Goal: Navigation & Orientation: Find specific page/section

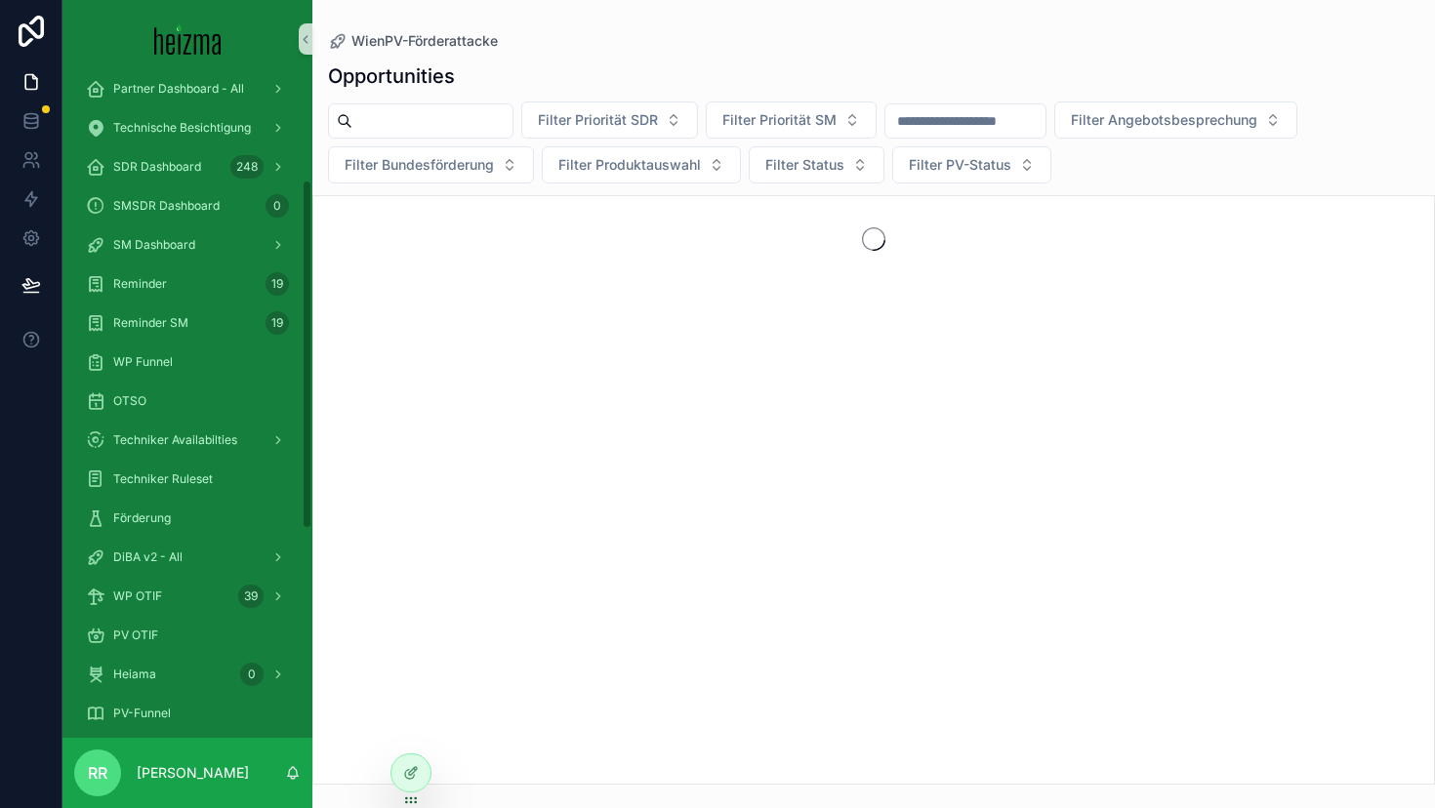
scroll to position [43, 0]
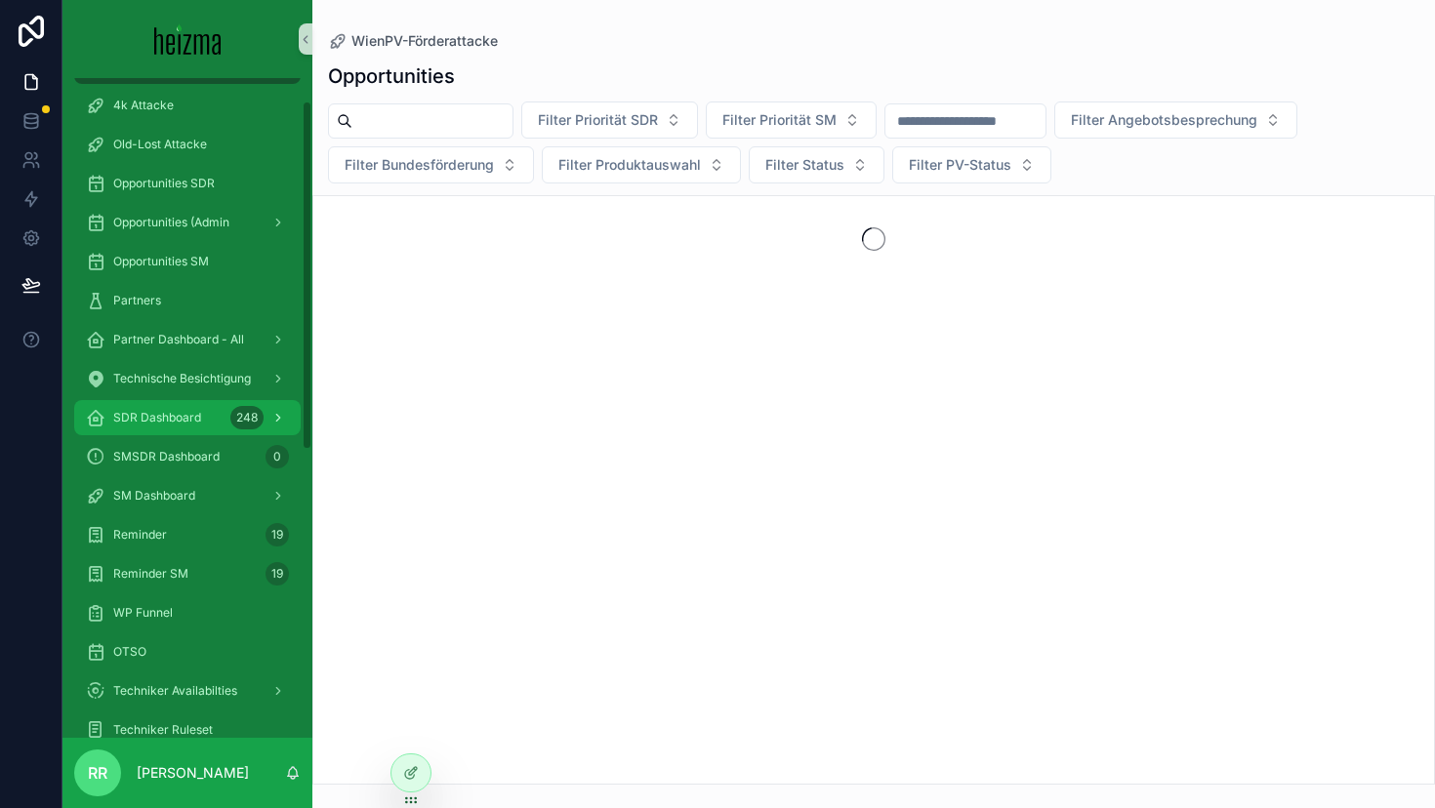
click at [212, 432] on div "SDR Dashboard 248" at bounding box center [187, 417] width 203 height 31
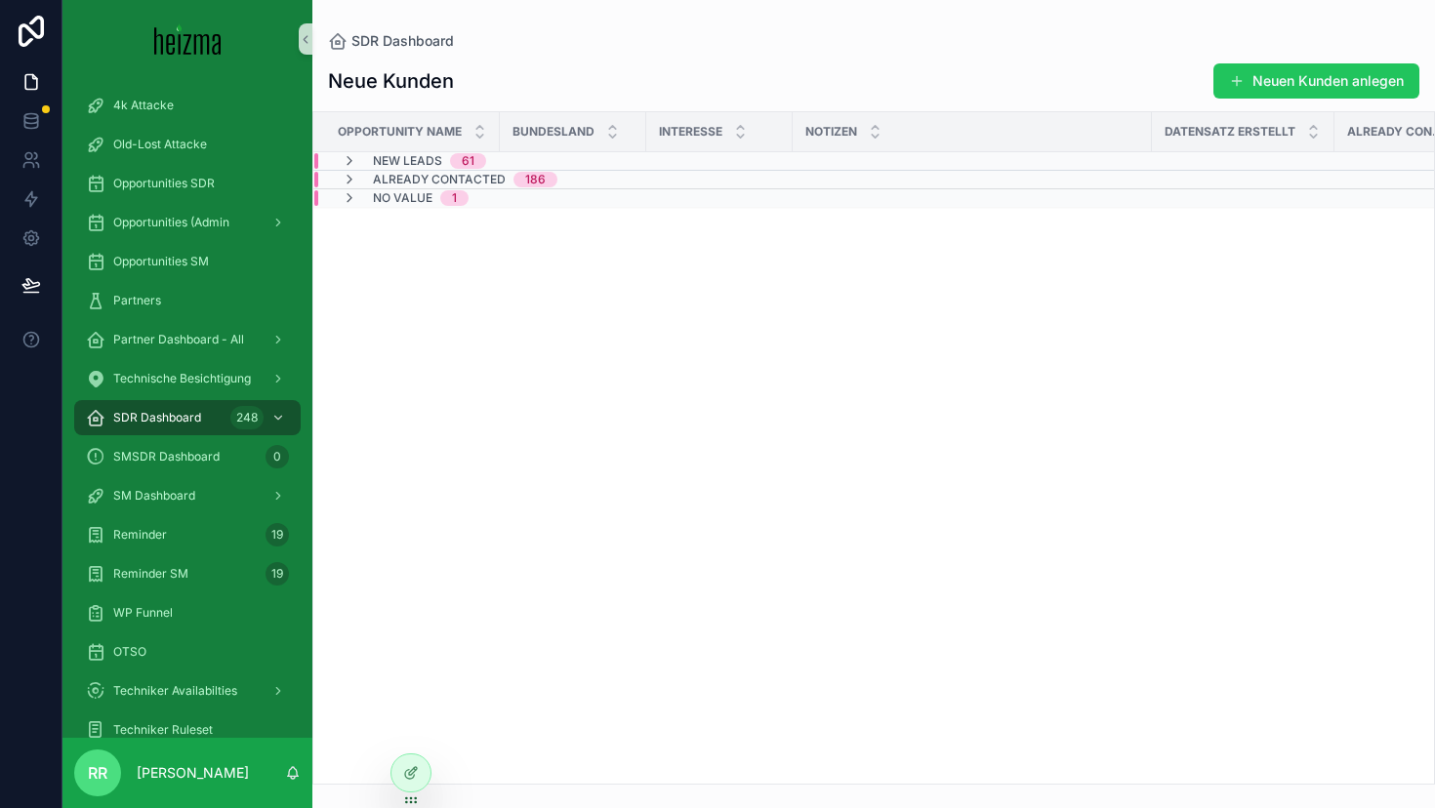
click at [455, 178] on span "Already Contacted" at bounding box center [439, 180] width 133 height 16
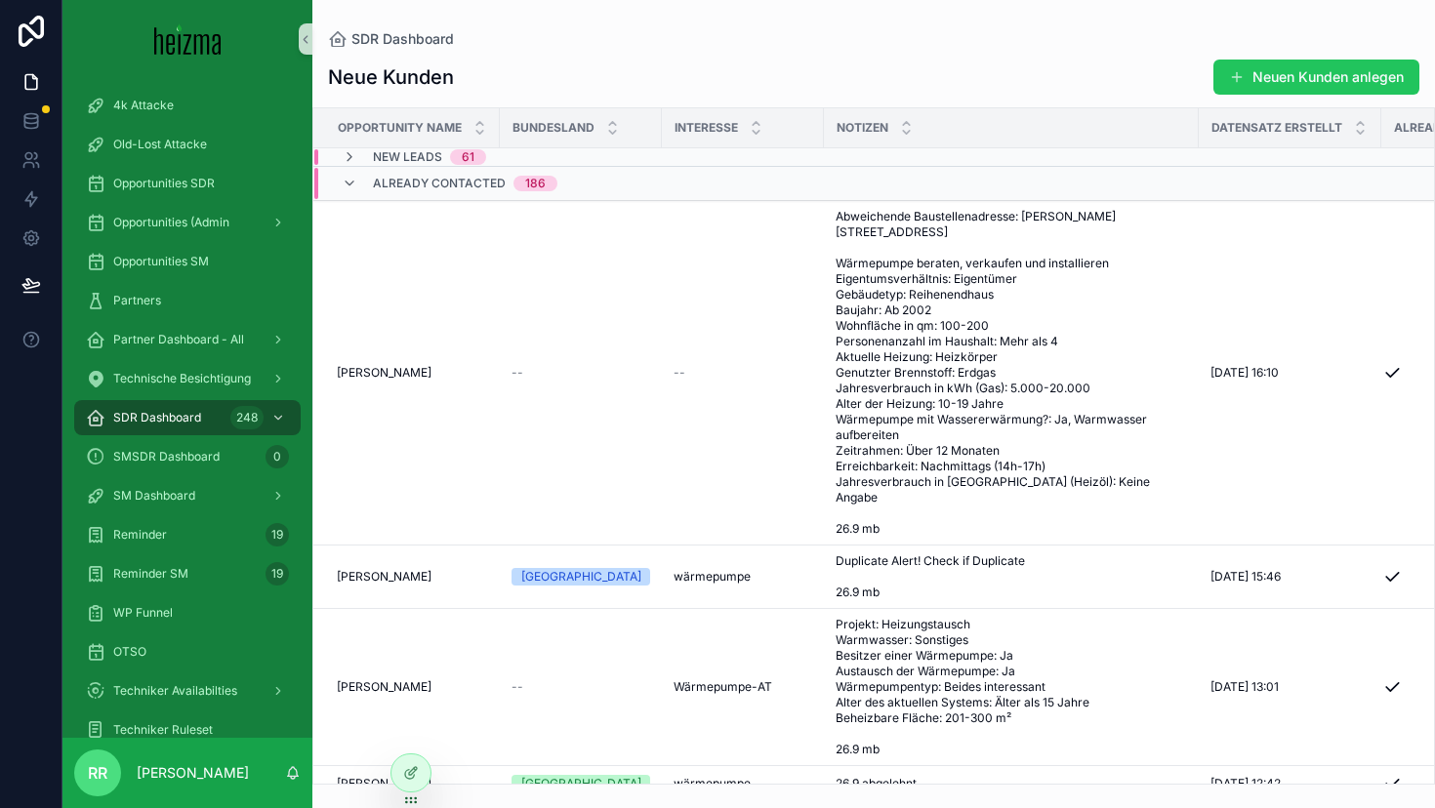
click at [455, 178] on span "Already Contacted" at bounding box center [439, 184] width 133 height 16
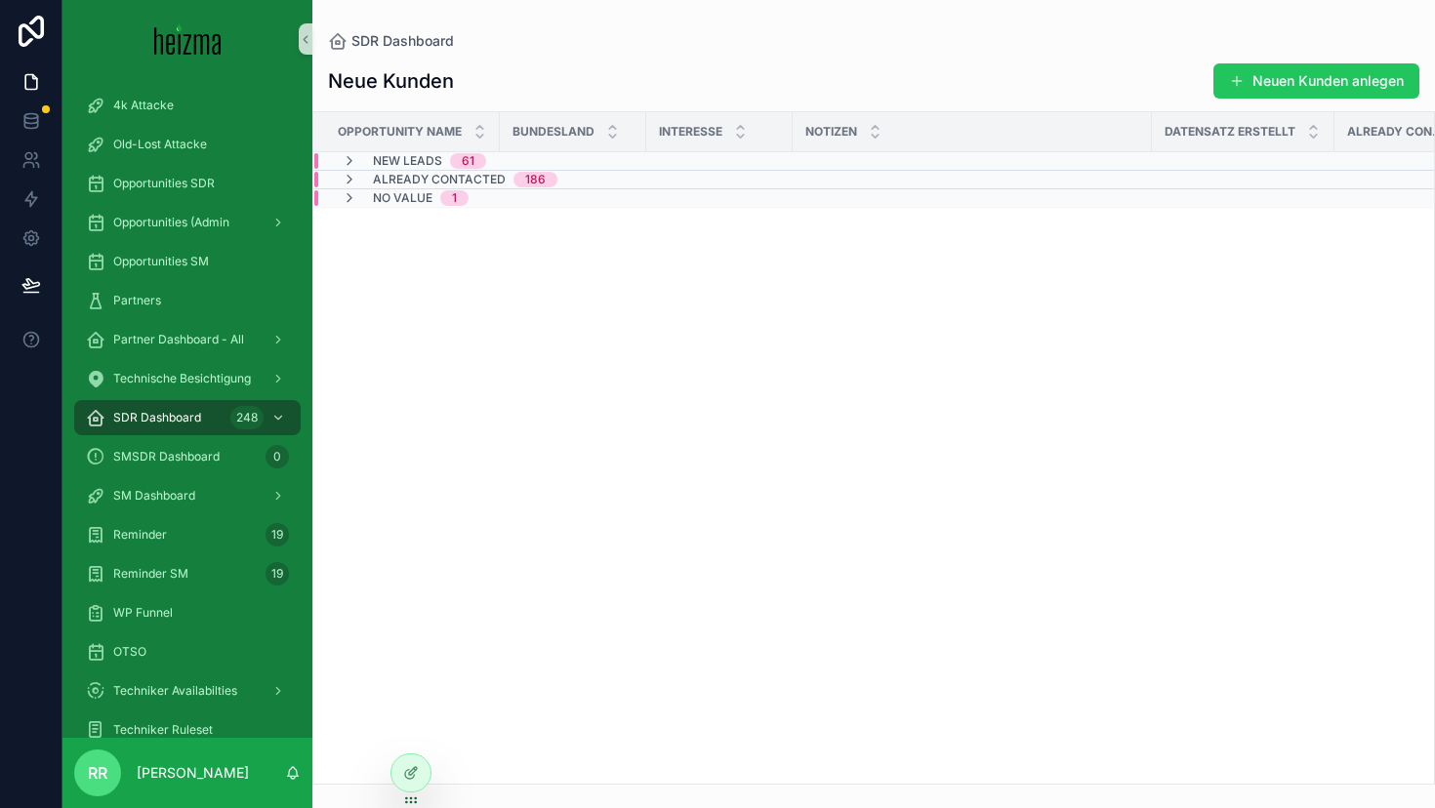
click at [455, 178] on span "Already Contacted" at bounding box center [439, 180] width 133 height 16
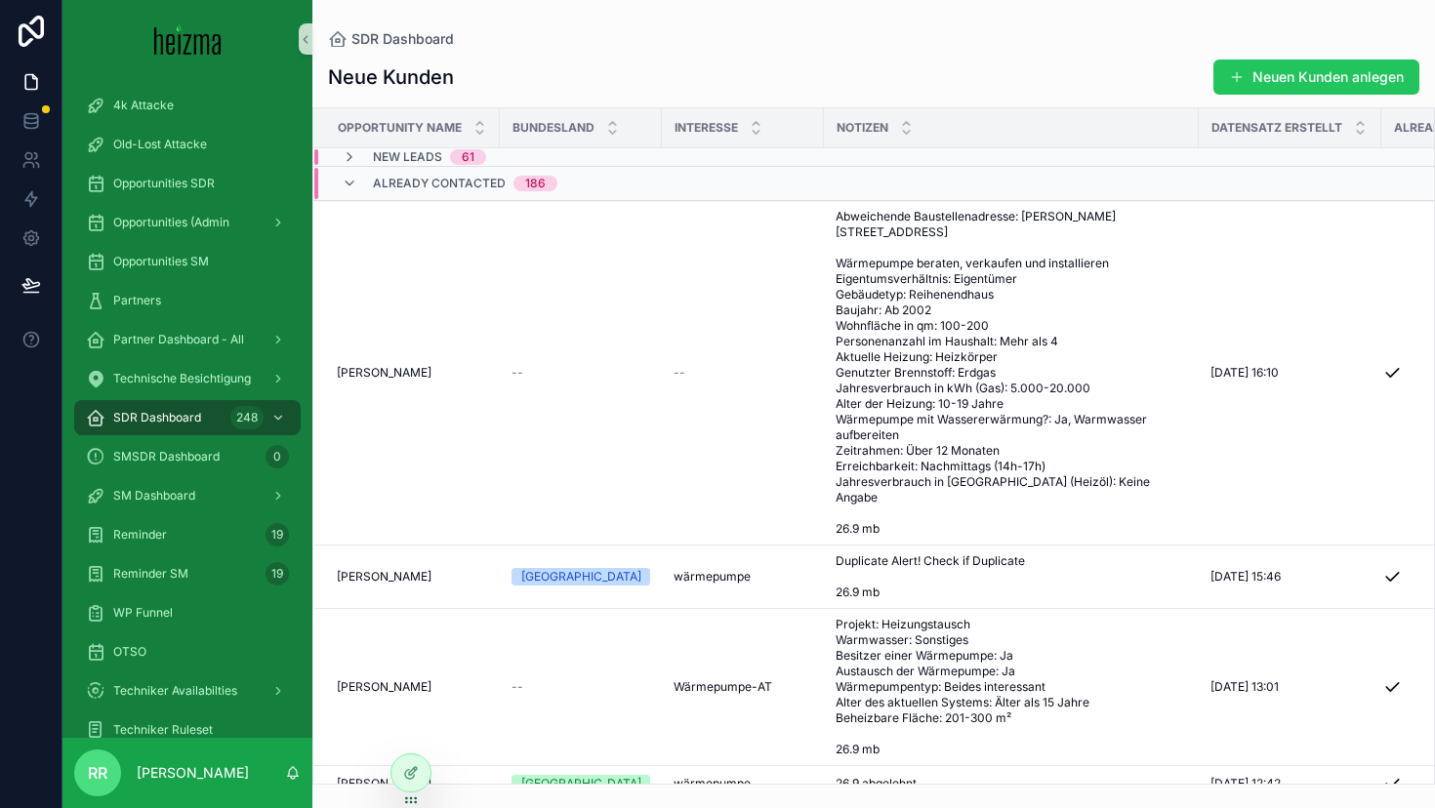
click at [455, 178] on span "Already Contacted" at bounding box center [439, 184] width 133 height 16
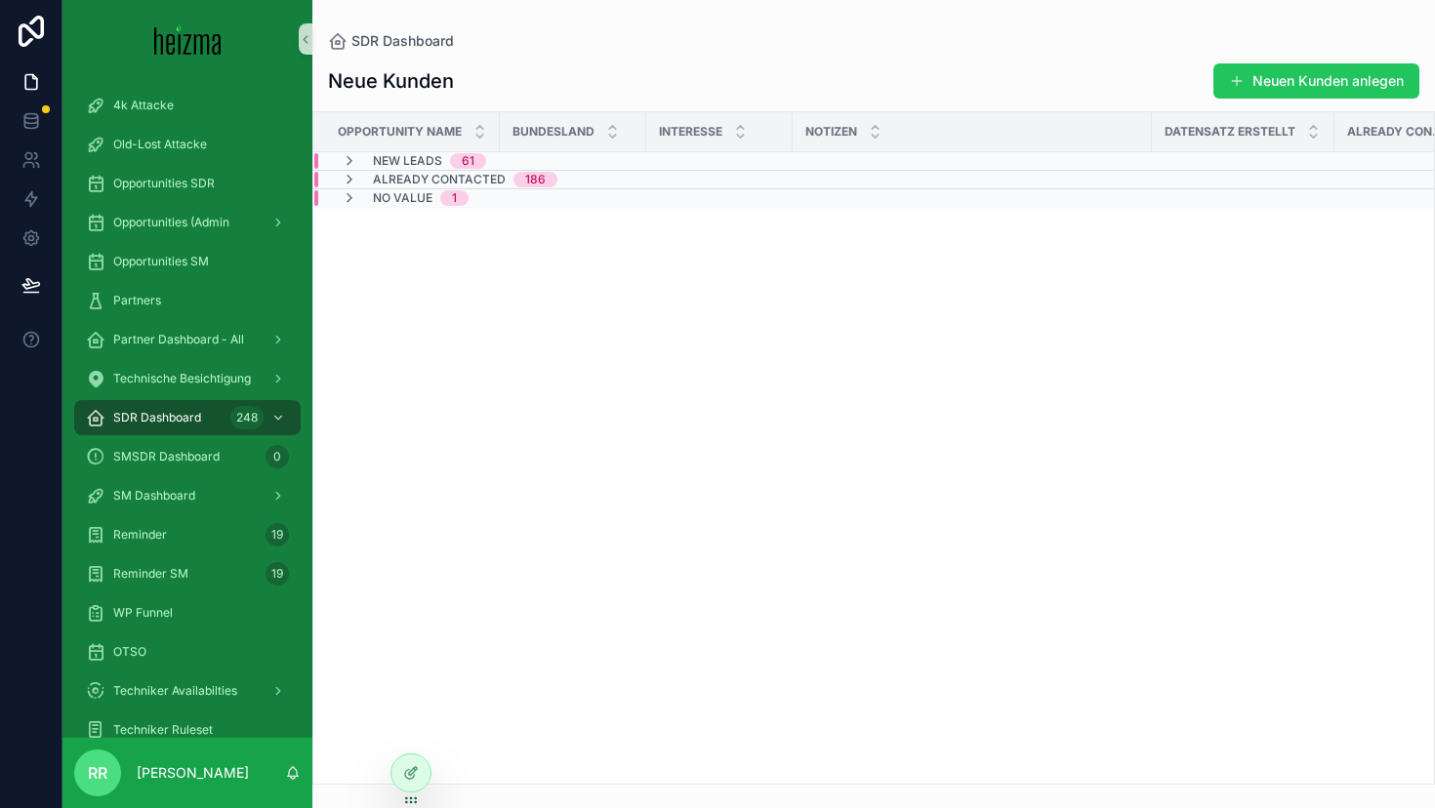
click at [439, 163] on span "New Leads" at bounding box center [407, 161] width 69 height 16
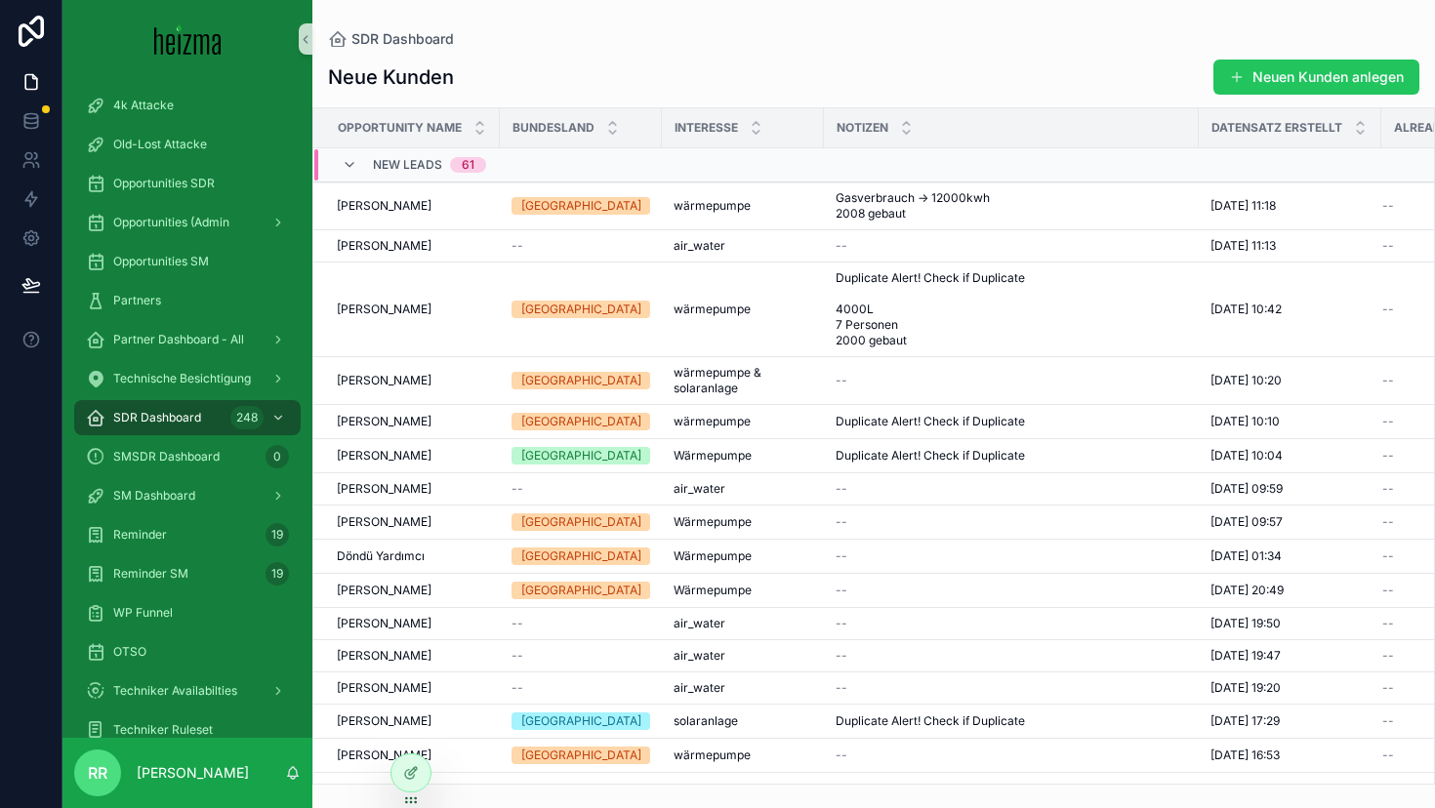
click at [427, 174] on div "New Leads 61" at bounding box center [429, 164] width 113 height 31
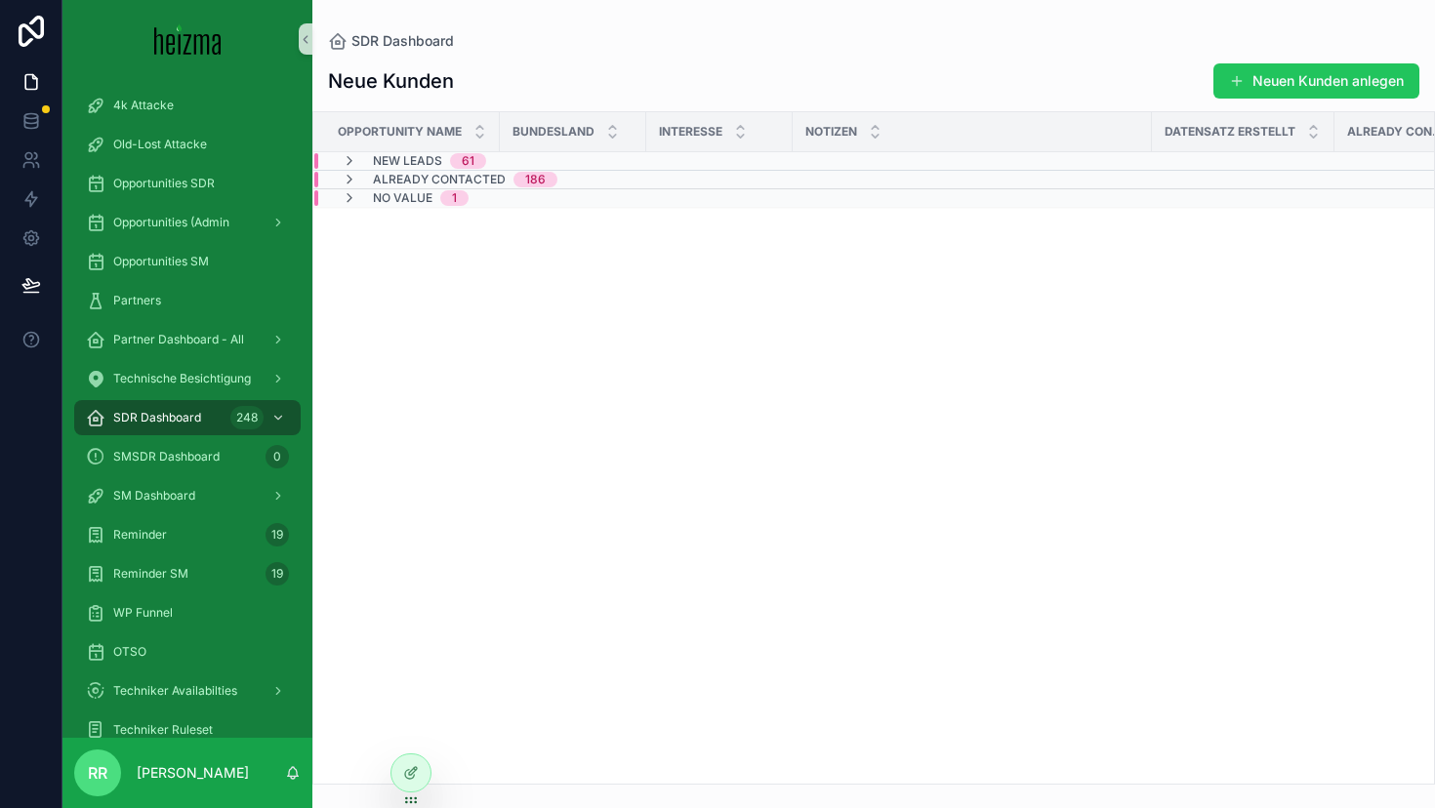
click at [430, 179] on span "Already Contacted" at bounding box center [439, 180] width 133 height 16
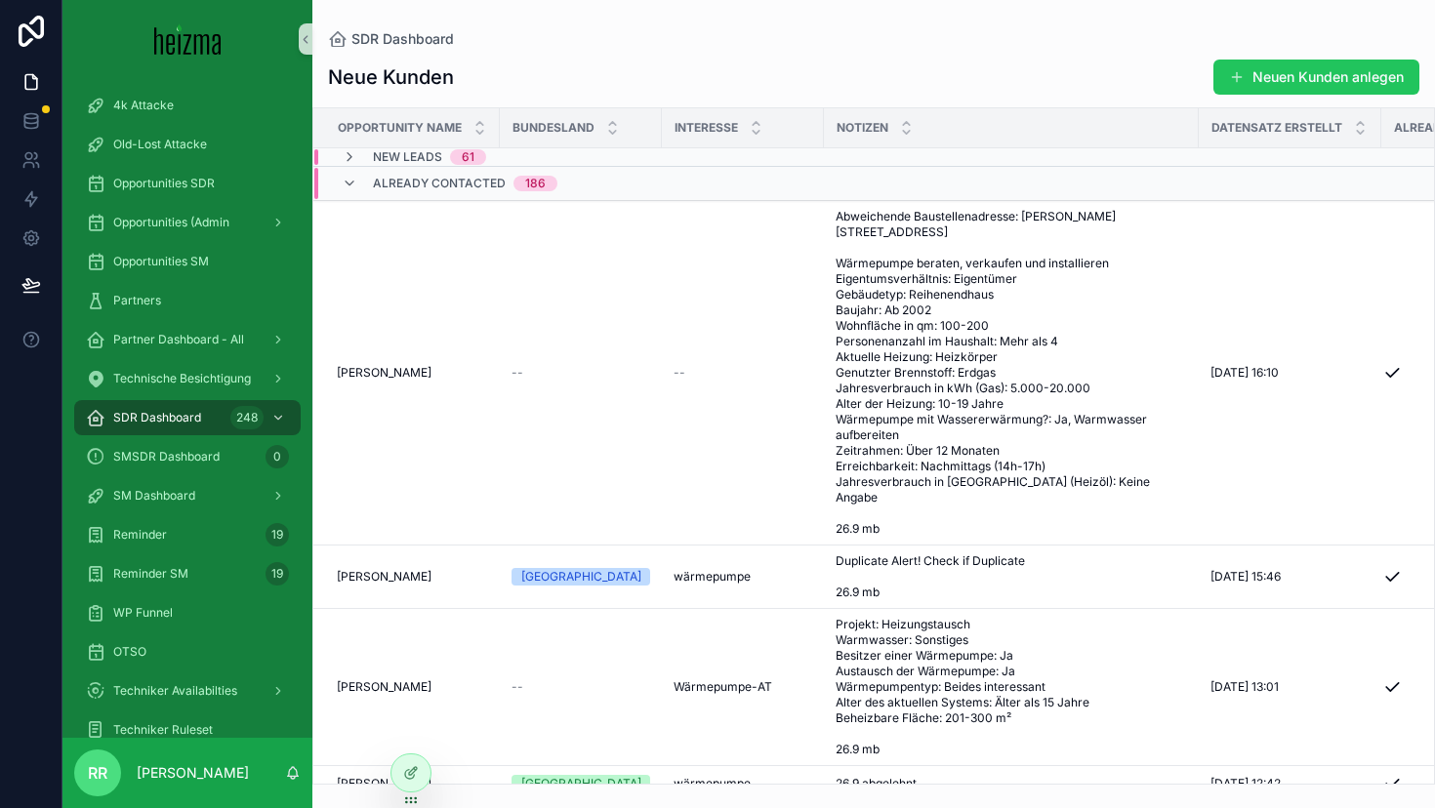
click at [430, 179] on span "Already Contacted" at bounding box center [439, 184] width 133 height 16
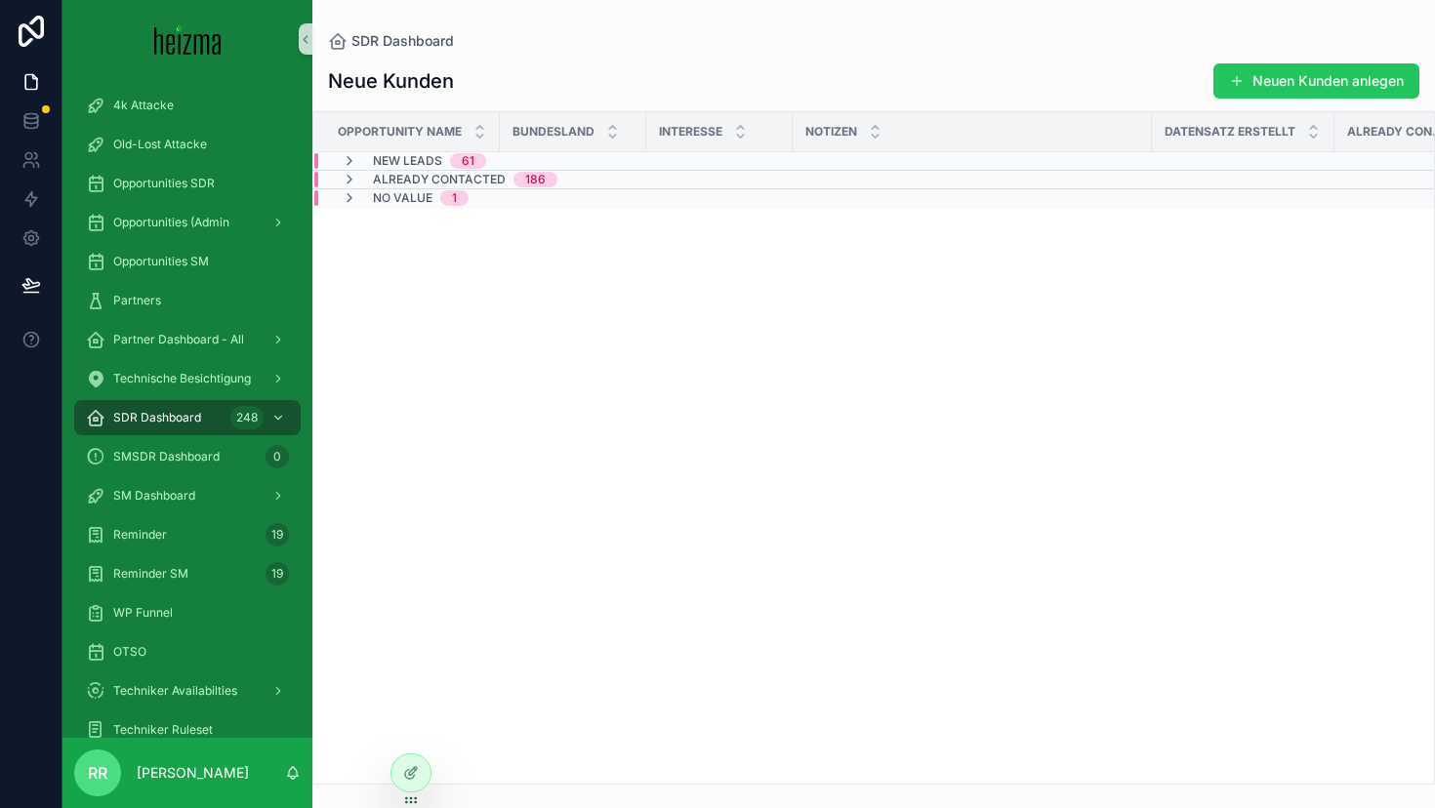
click at [430, 179] on span "Already Contacted" at bounding box center [439, 180] width 133 height 16
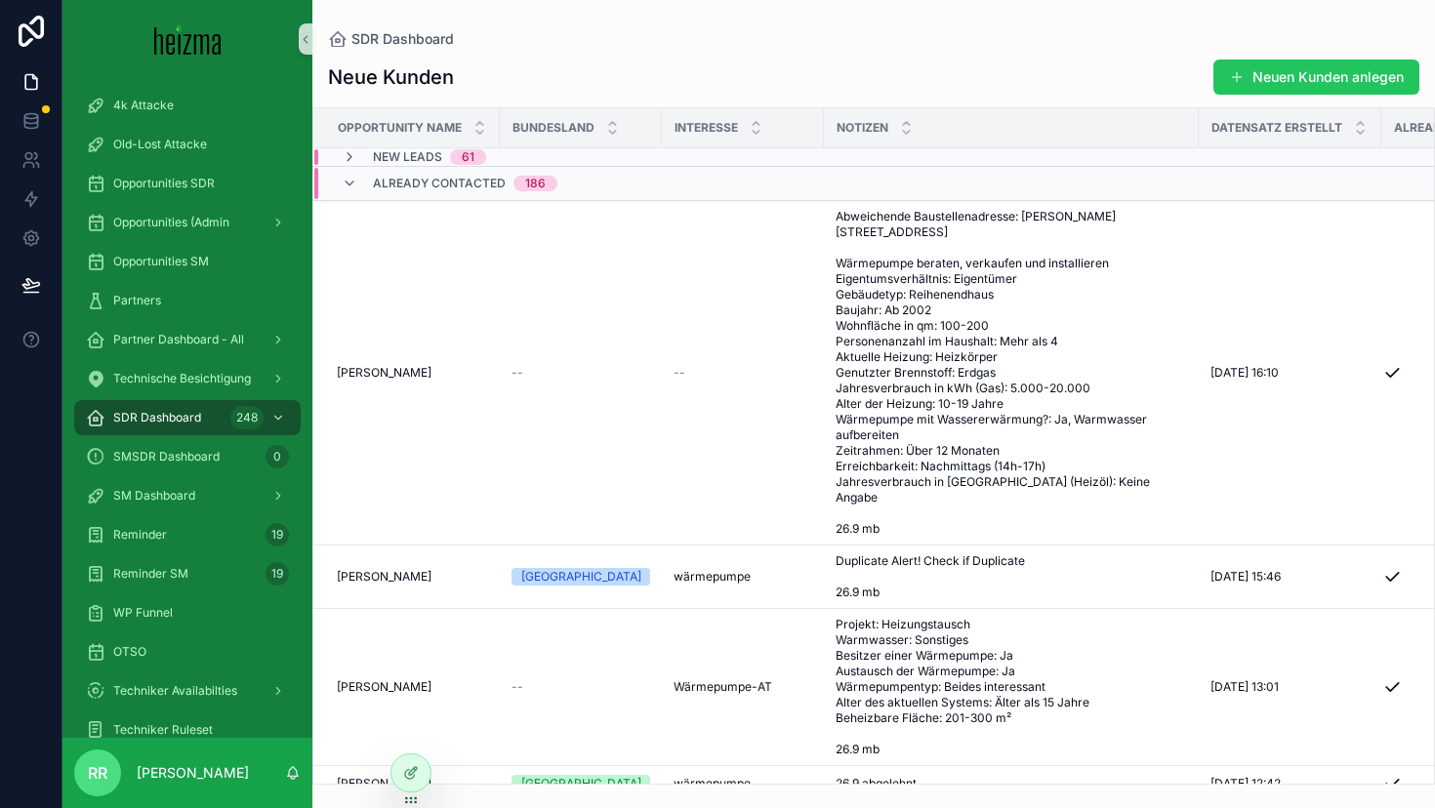
click at [430, 179] on span "Already Contacted" at bounding box center [439, 184] width 133 height 16
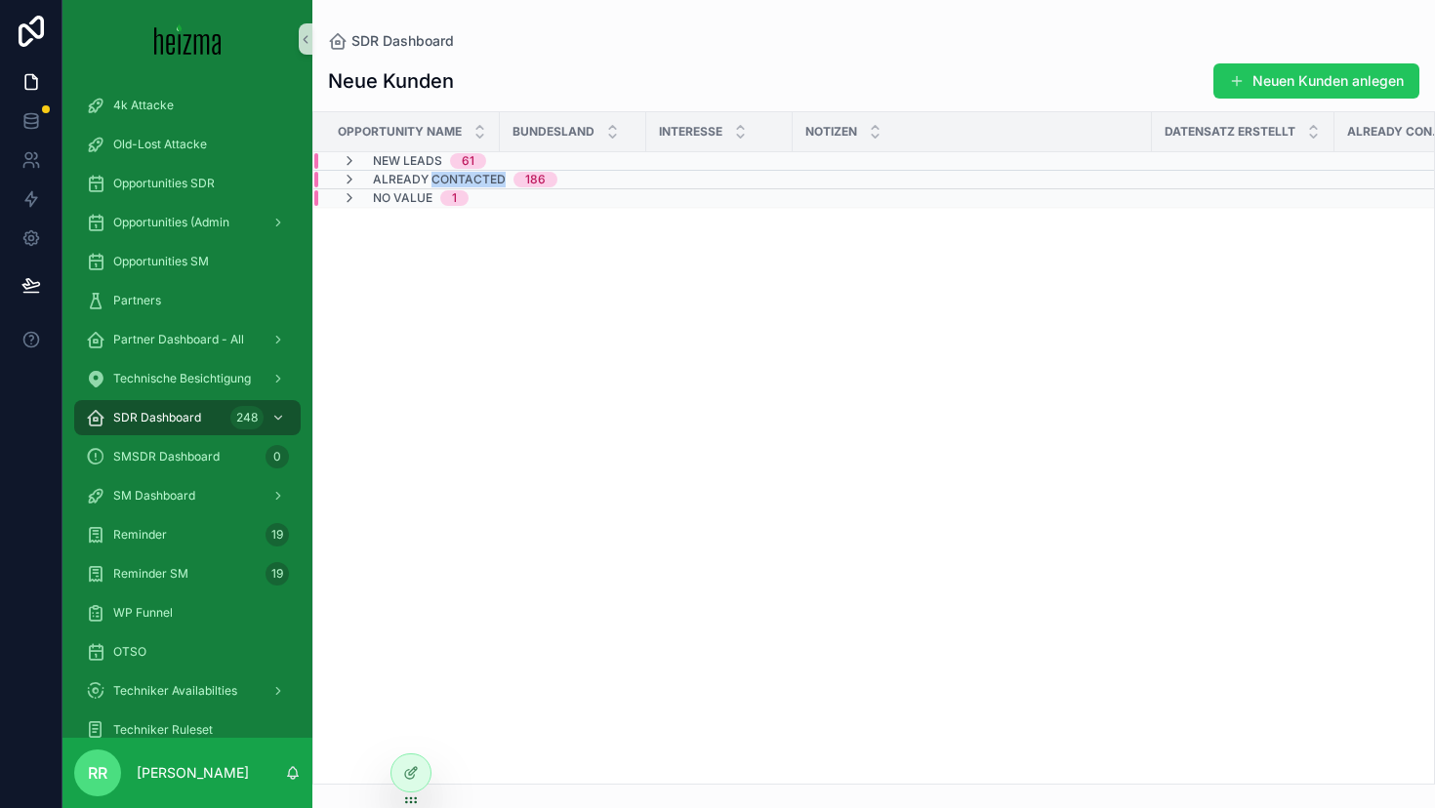
click at [430, 179] on span "Already Contacted" at bounding box center [439, 180] width 133 height 16
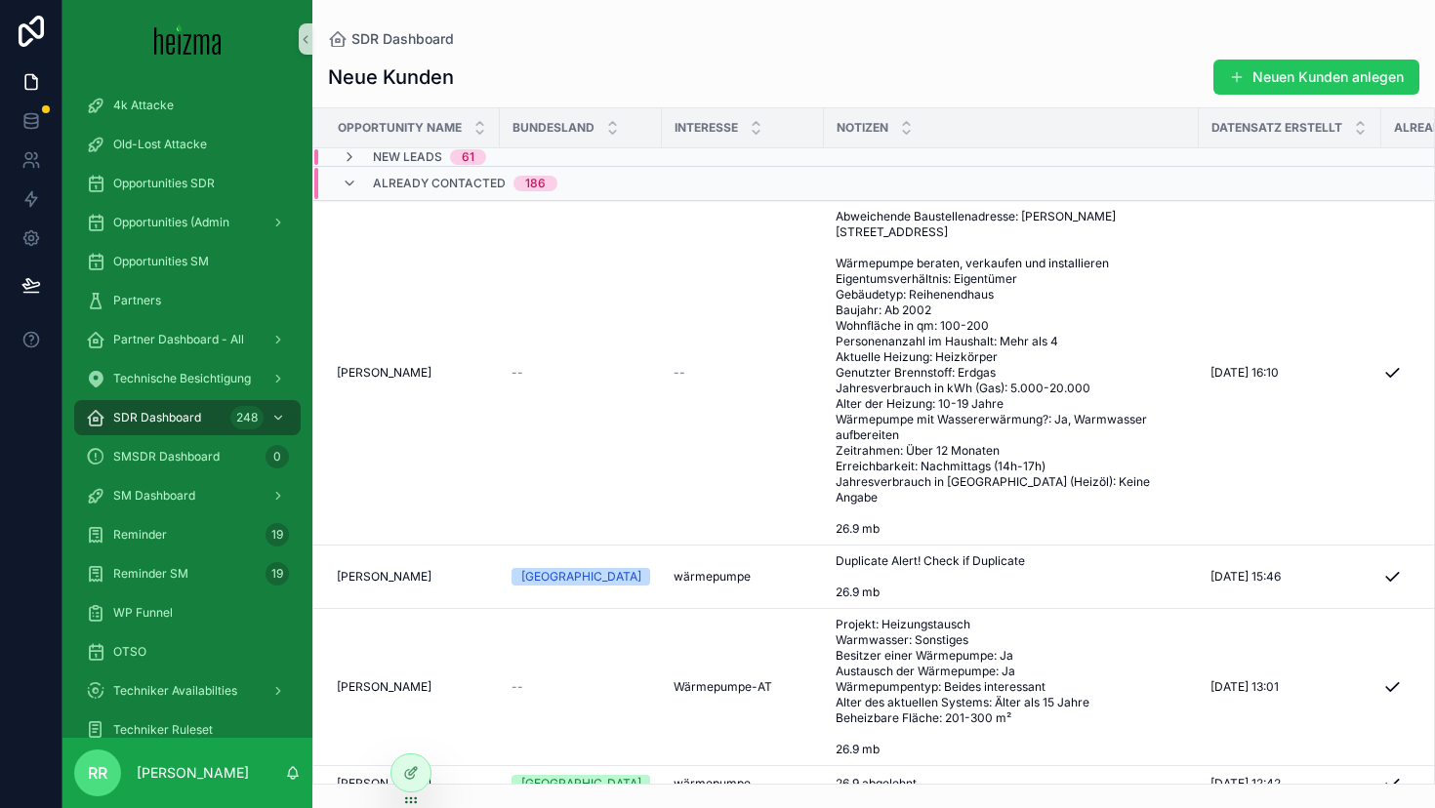
click at [430, 179] on span "Already Contacted" at bounding box center [439, 184] width 133 height 16
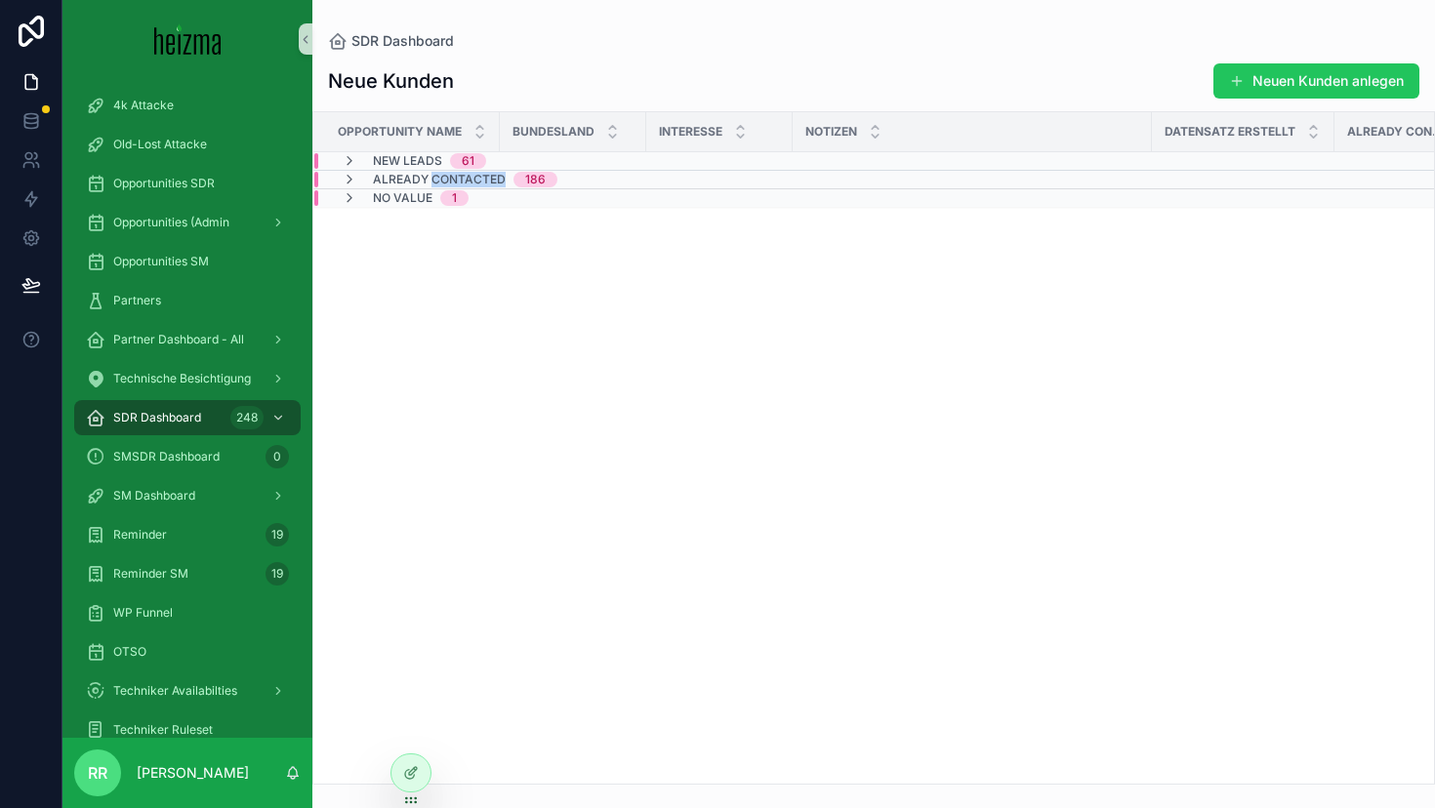
click at [430, 179] on span "Already Contacted" at bounding box center [439, 180] width 133 height 16
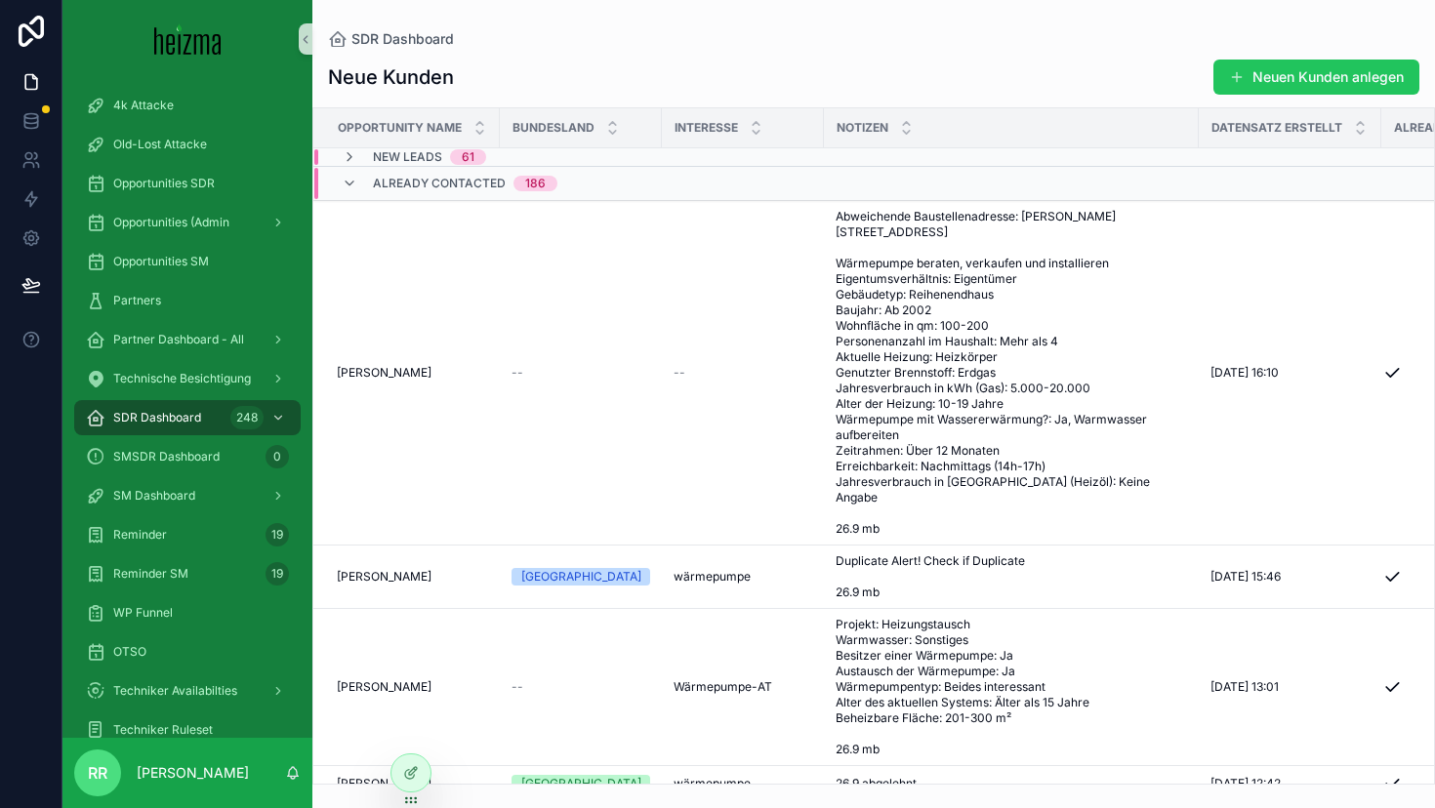
click at [430, 179] on span "Already Contacted" at bounding box center [439, 184] width 133 height 16
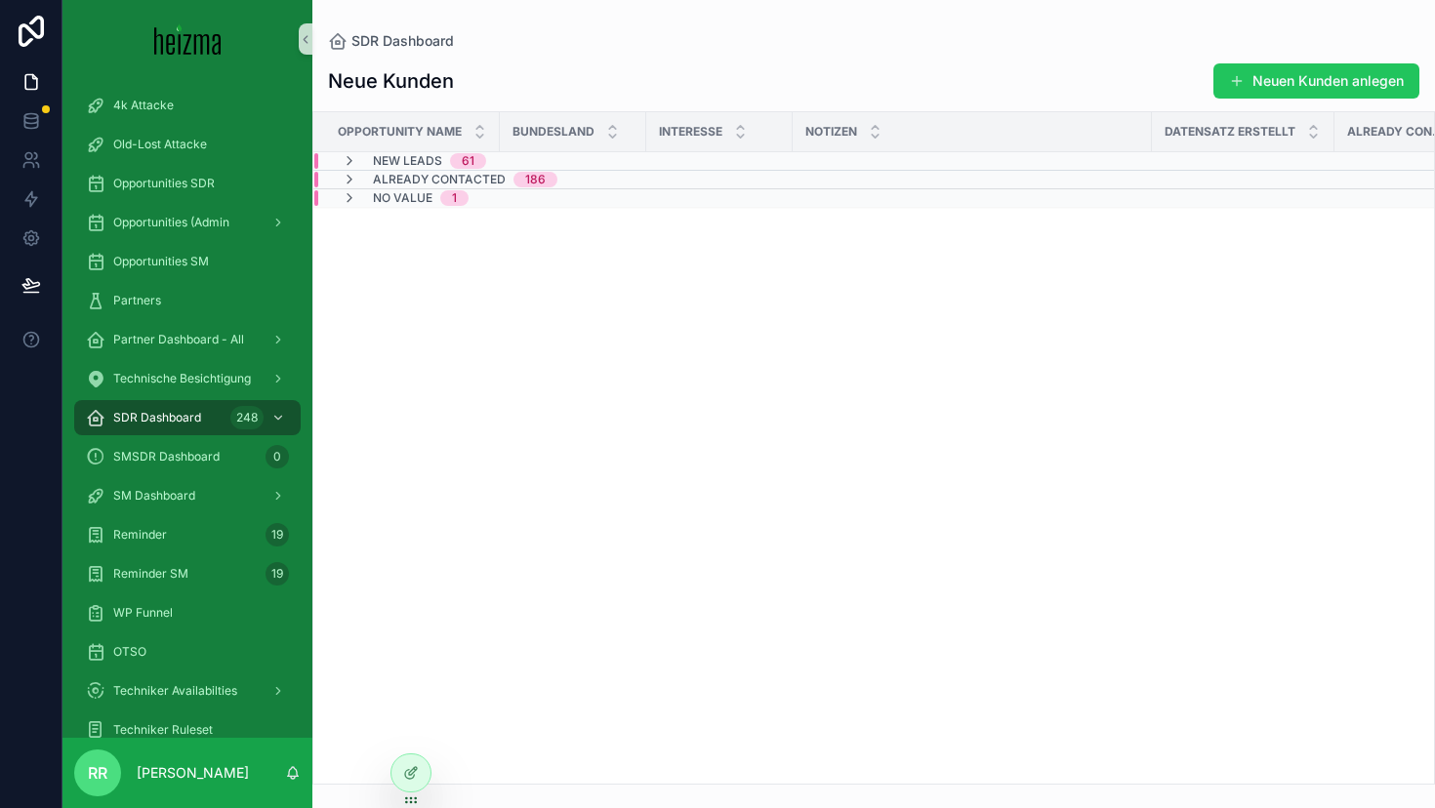
click at [430, 179] on span "Already Contacted" at bounding box center [439, 180] width 133 height 16
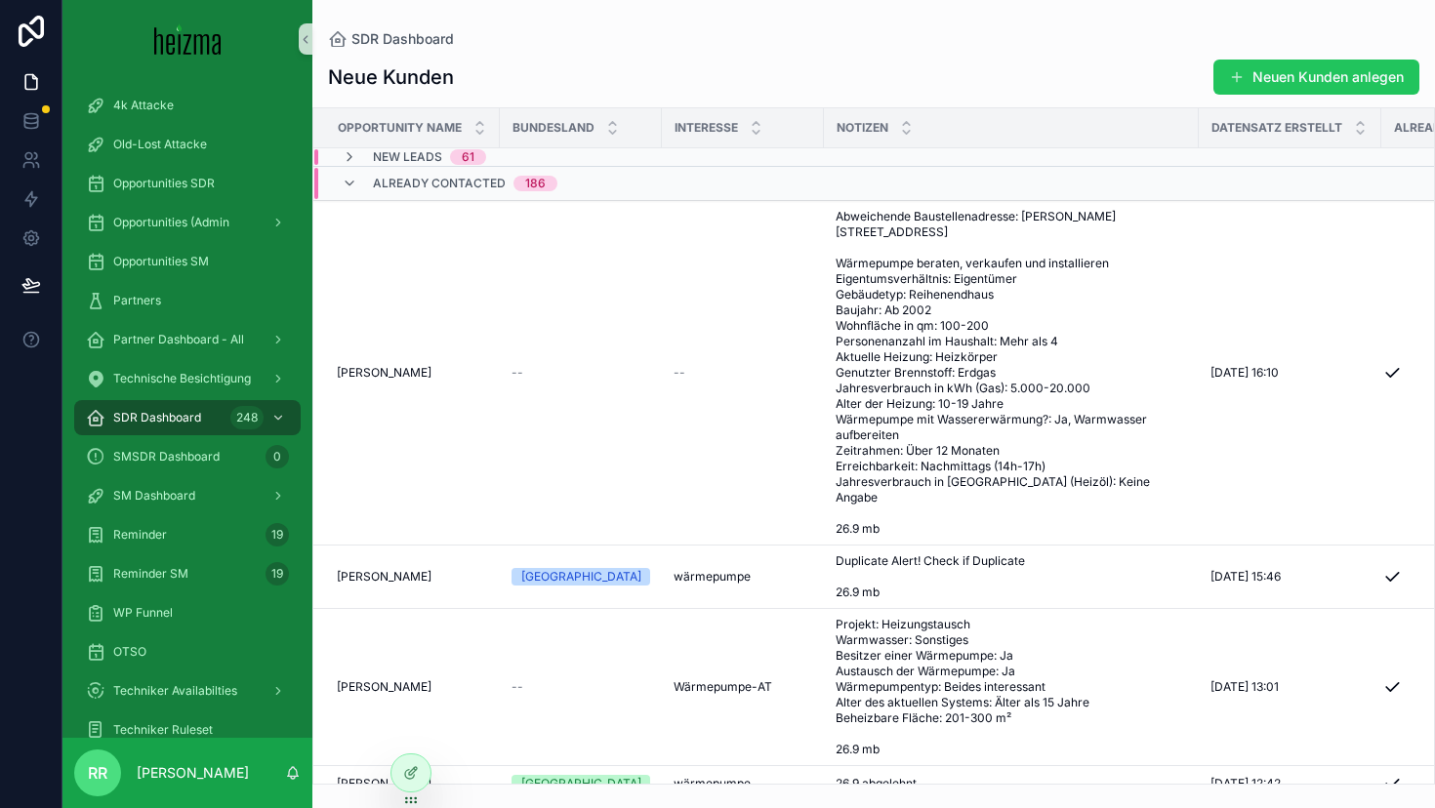
click at [430, 179] on span "Already Contacted" at bounding box center [439, 184] width 133 height 16
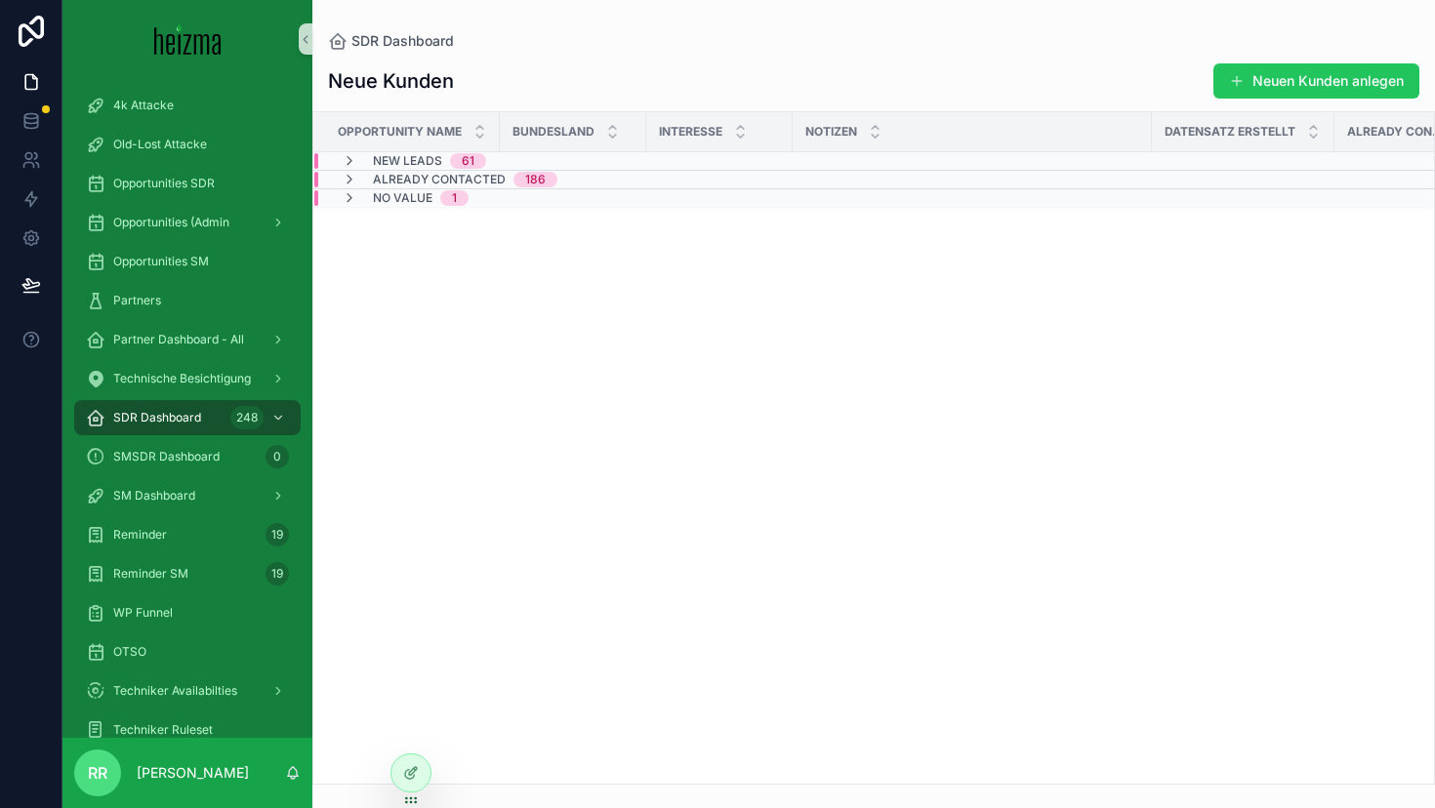
click at [430, 179] on span "Already Contacted" at bounding box center [439, 180] width 133 height 16
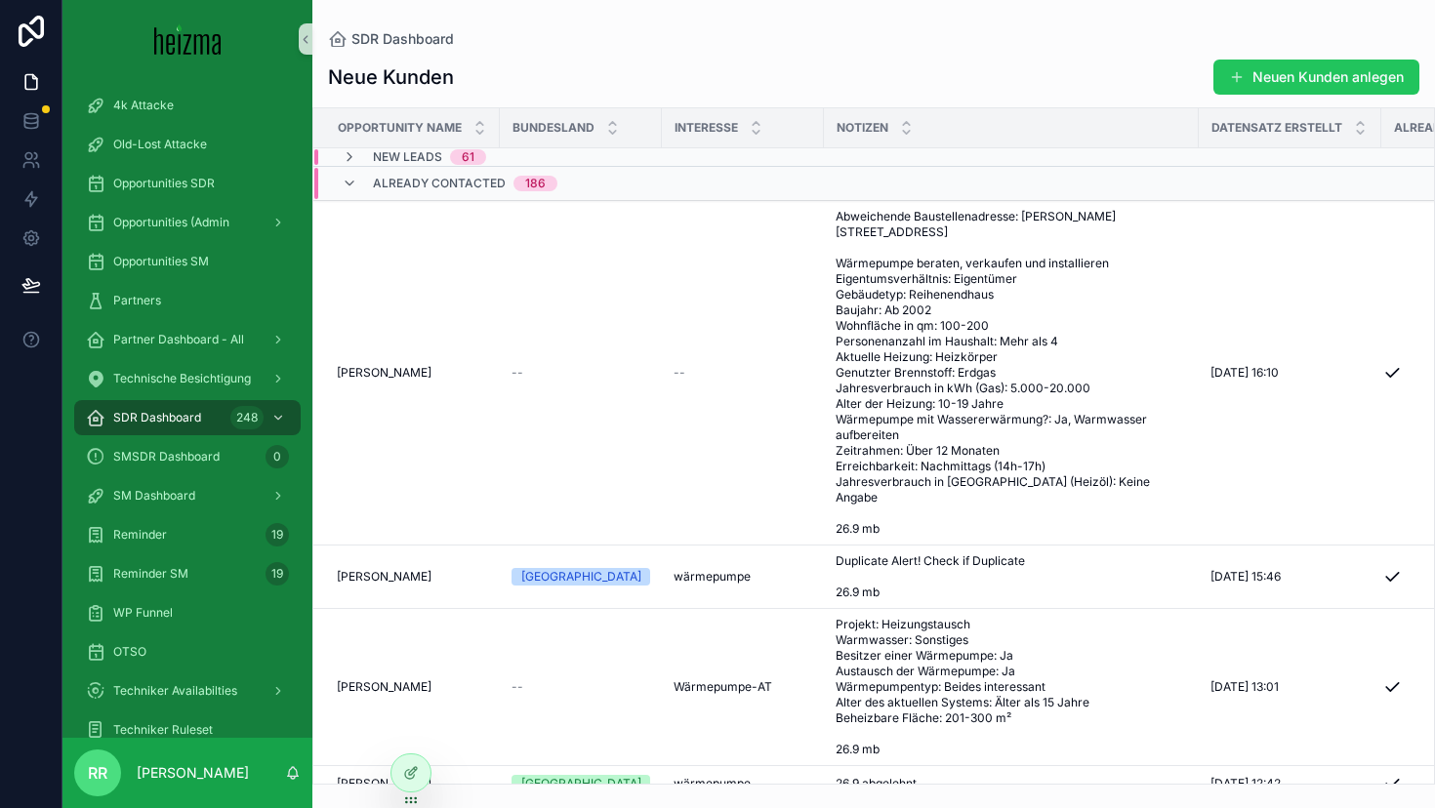
click at [430, 179] on span "Already Contacted" at bounding box center [439, 184] width 133 height 16
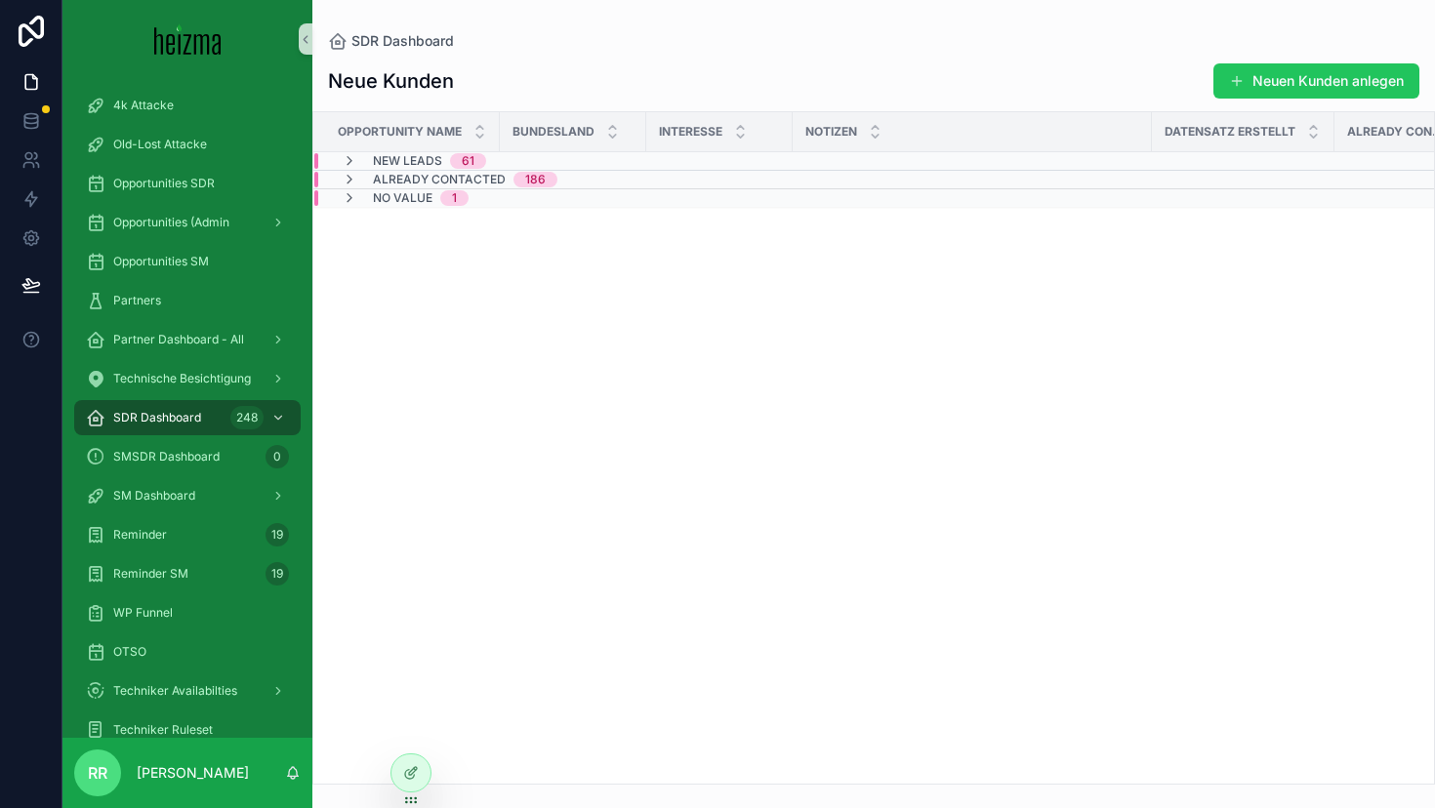
click at [430, 179] on span "Already Contacted" at bounding box center [439, 180] width 133 height 16
click at [483, 158] on span "61" at bounding box center [468, 161] width 36 height 16
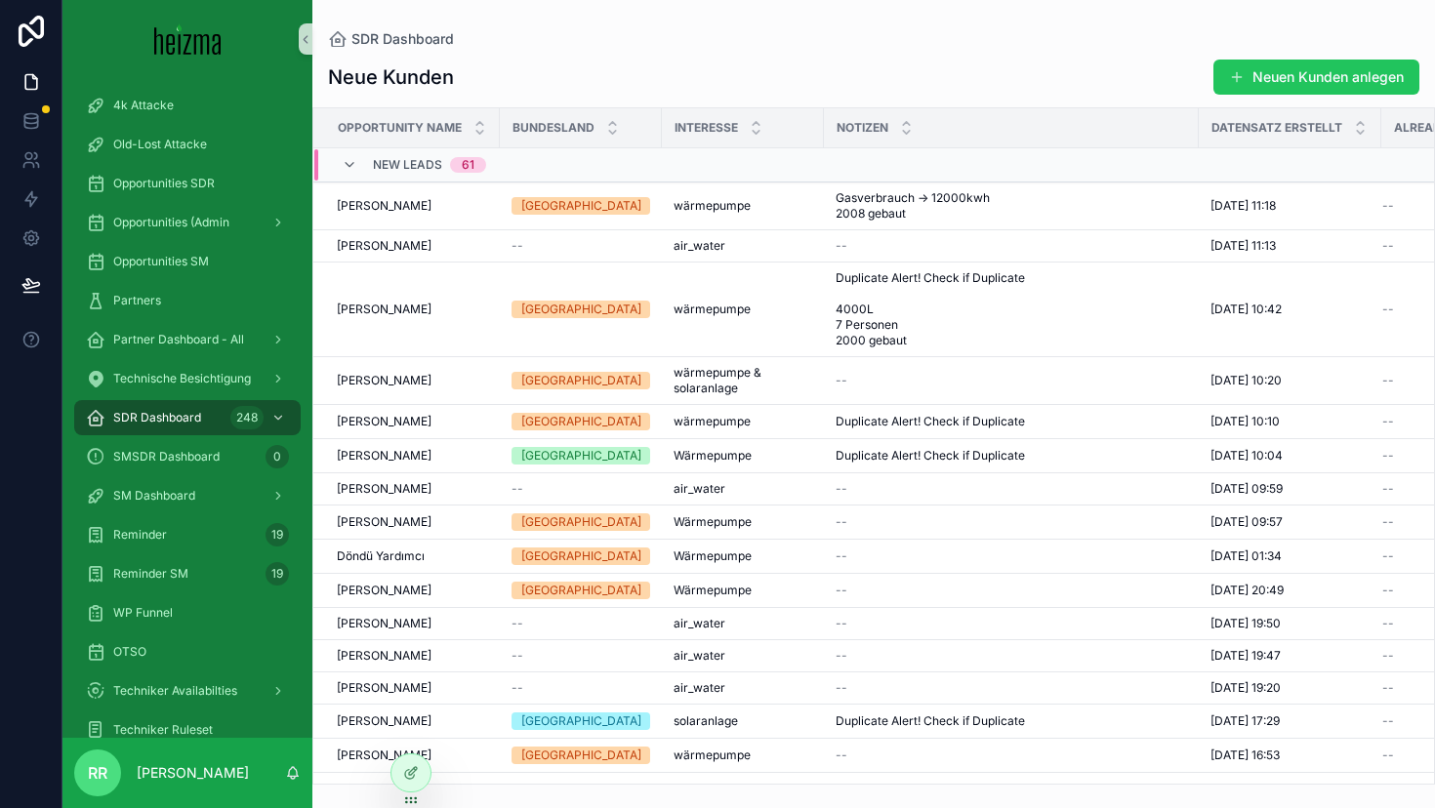
click at [483, 158] on div "61" at bounding box center [468, 165] width 36 height 16
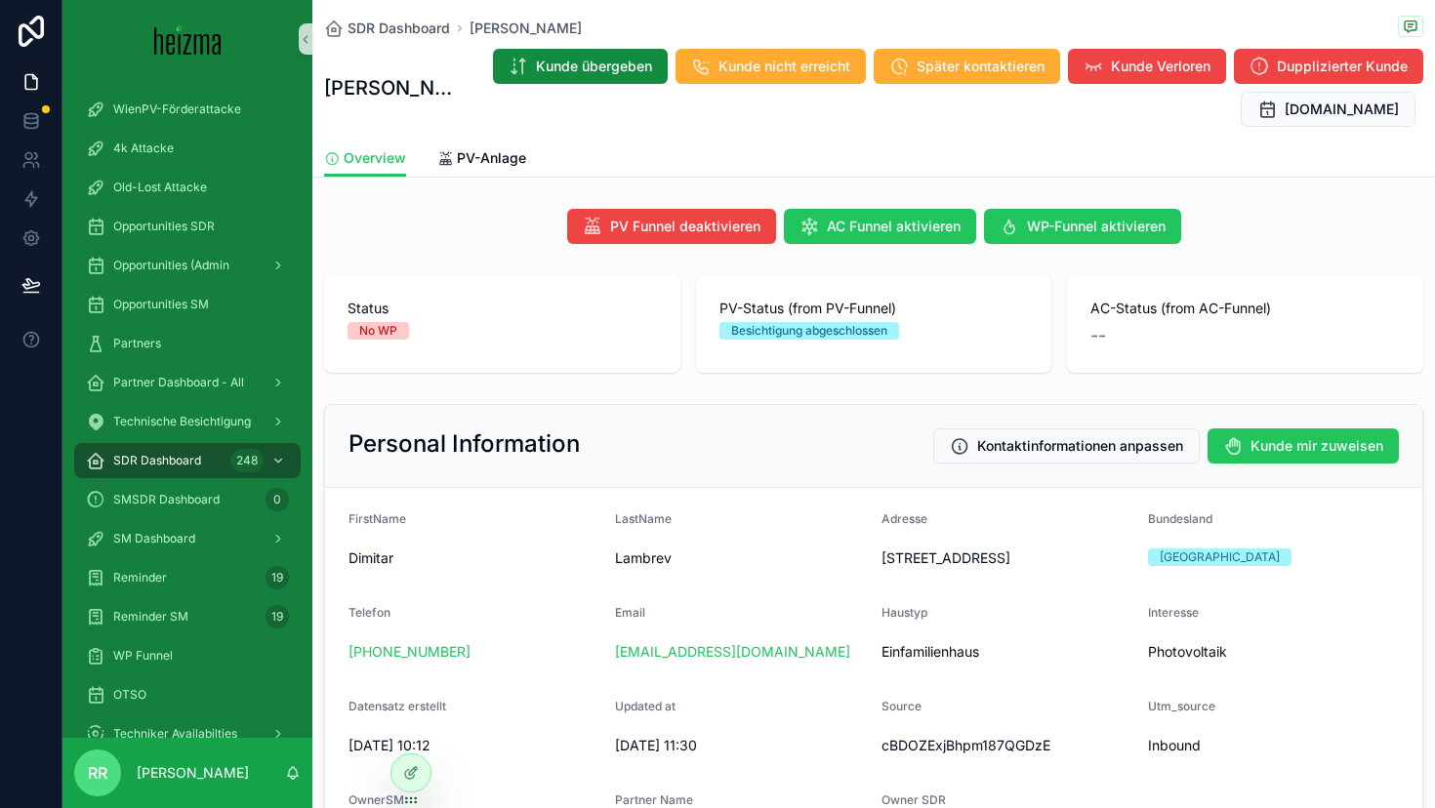
click at [395, 76] on h1 "Dimitar Lambrev" at bounding box center [392, 87] width 136 height 27
copy h1 "Dimitar Lambrev"
